Goal: Find specific page/section: Find specific page/section

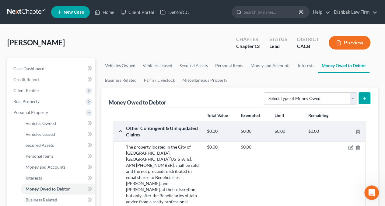
click at [19, 11] on link at bounding box center [26, 12] width 39 height 11
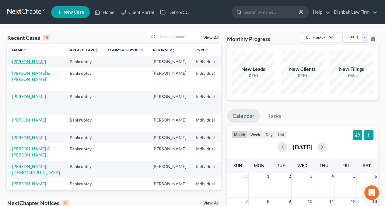
click at [19, 62] on link "[PERSON_NAME]" at bounding box center [29, 61] width 34 height 5
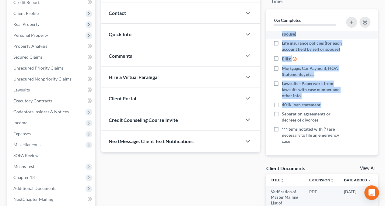
scroll to position [170, 0]
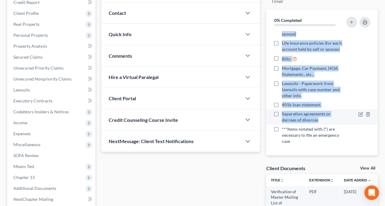
drag, startPoint x: 281, startPoint y: 34, endPoint x: 324, endPoint y: 122, distance: 98.0
click at [324, 122] on ul "*Copy of Drivers license & Social Security Card *Credit Counseling Certificate …" at bounding box center [322, 9] width 102 height 273
copy ul "*Retainer Agreement Signed & Retainer Fee Income Documents: Bank statements - 6…"
